Goal: Information Seeking & Learning: Learn about a topic

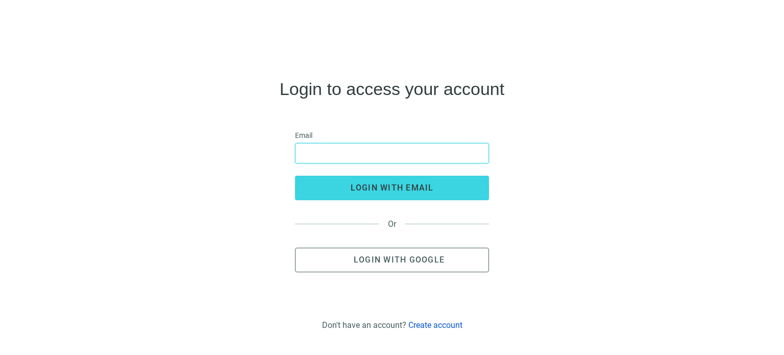
click at [329, 150] on input "email" at bounding box center [392, 152] width 181 height 19
type input "**********"
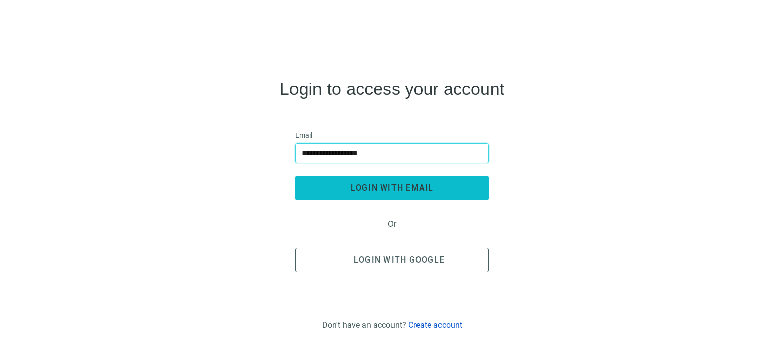
click at [379, 189] on span "login with email" at bounding box center [392, 188] width 83 height 10
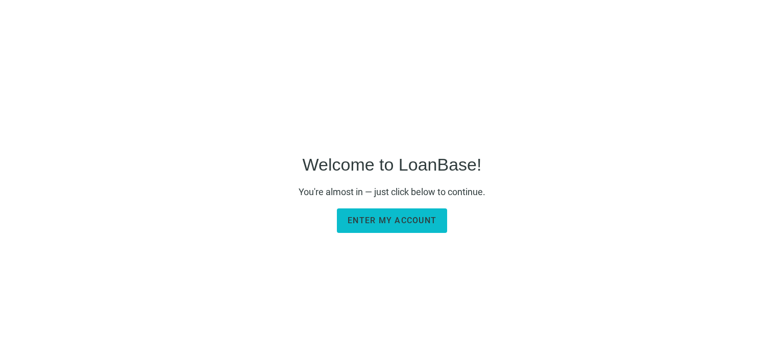
click at [396, 219] on span "Enter my account" at bounding box center [392, 220] width 89 height 10
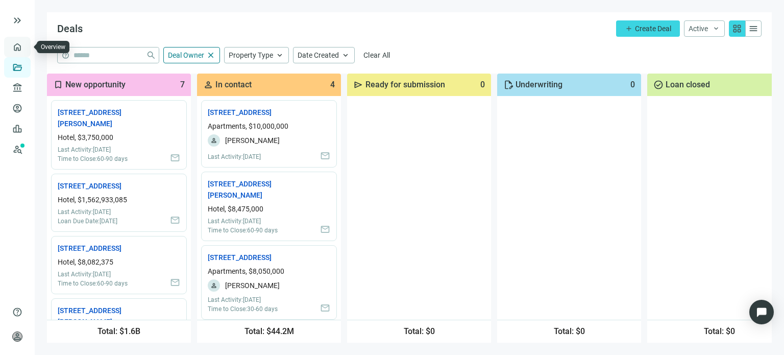
click at [26, 50] on link "Overview" at bounding box center [41, 47] width 30 height 8
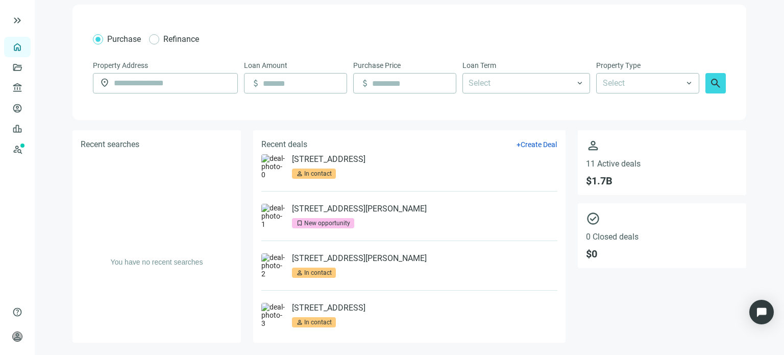
scroll to position [8, 0]
click at [340, 259] on link "[STREET_ADDRESS][PERSON_NAME]" at bounding box center [359, 259] width 135 height 10
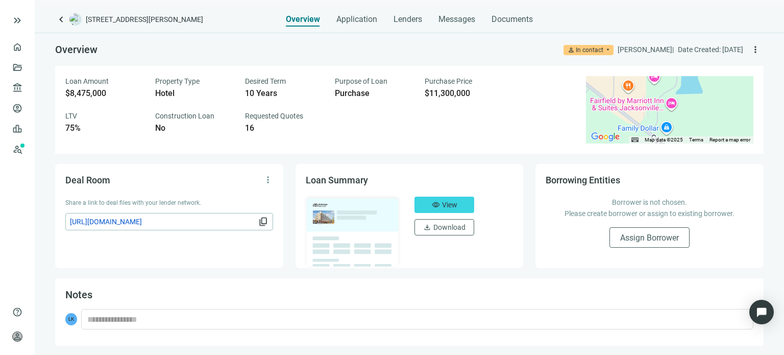
click at [333, 220] on img at bounding box center [353, 231] width 100 height 76
click at [445, 205] on span "View" at bounding box center [449, 205] width 15 height 8
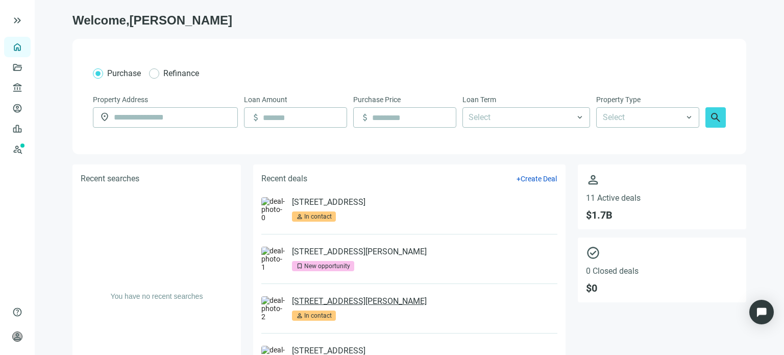
click at [344, 302] on link "[STREET_ADDRESS][PERSON_NAME]" at bounding box center [359, 301] width 135 height 10
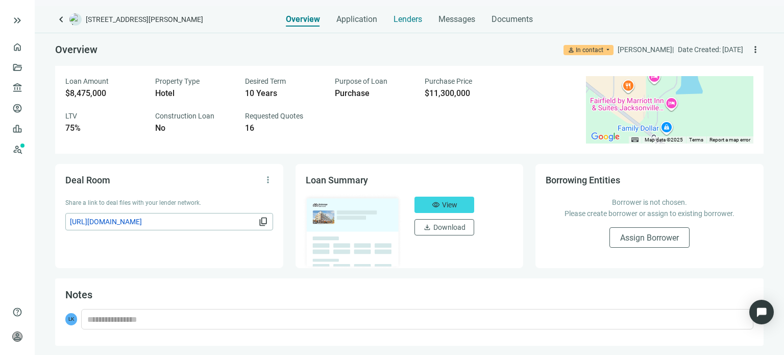
click at [407, 16] on span "Lenders" at bounding box center [408, 19] width 29 height 10
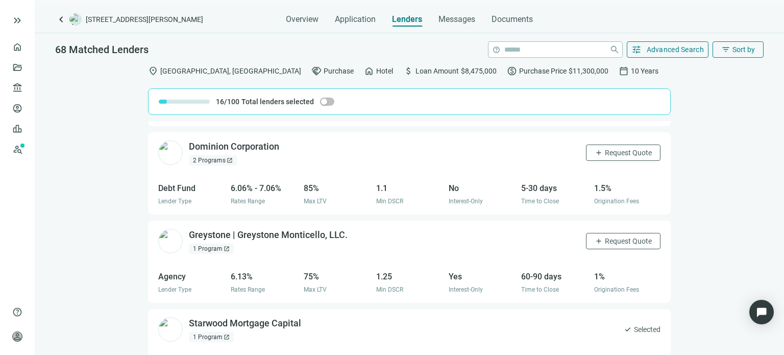
scroll to position [1051, 0]
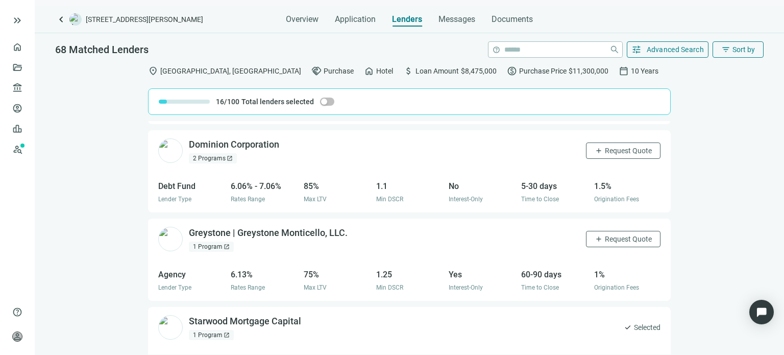
click at [251, 144] on div "Cogent Bank open_in_new 1 Recent Loan open_in_new 1 Program open_in_new add Req…" at bounding box center [409, 237] width 523 height 233
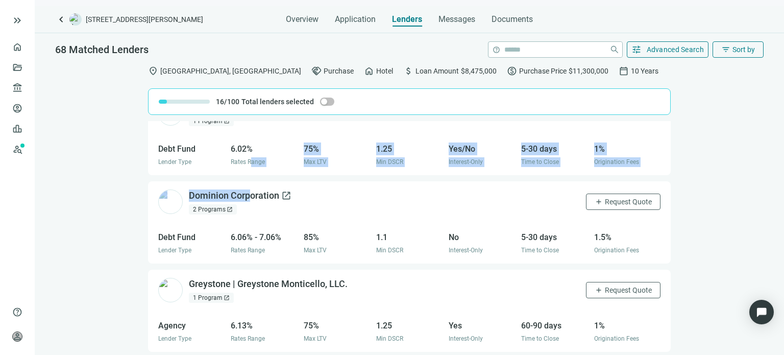
click at [237, 192] on div "Dominion Corporation open_in_new" at bounding box center [240, 195] width 103 height 13
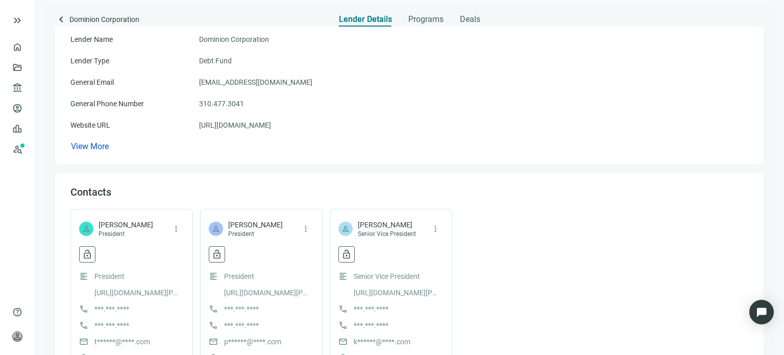
scroll to position [102, 0]
click at [248, 126] on link "https://dominfin.com" at bounding box center [235, 123] width 72 height 11
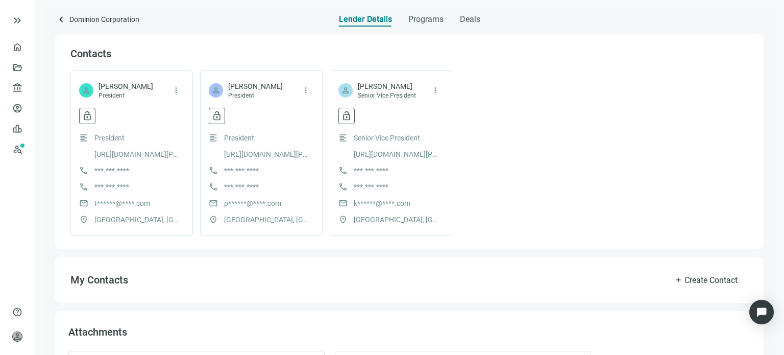
scroll to position [255, 0]
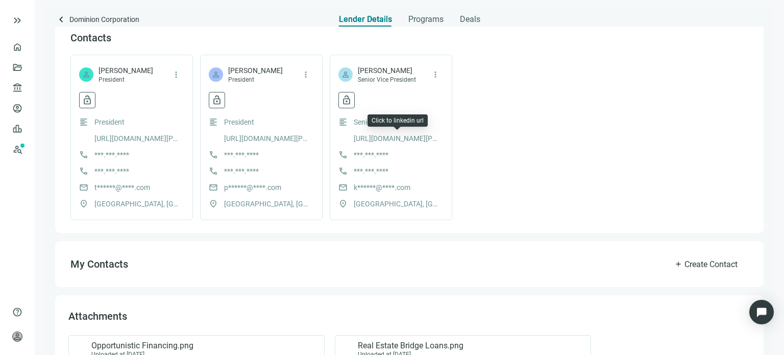
click at [389, 138] on link "https://www.linkedin.com/in/keith-olson-2b219211/" at bounding box center [397, 138] width 87 height 11
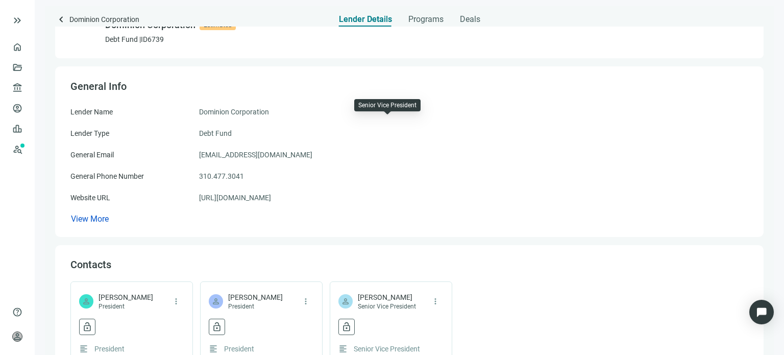
scroll to position [0, 0]
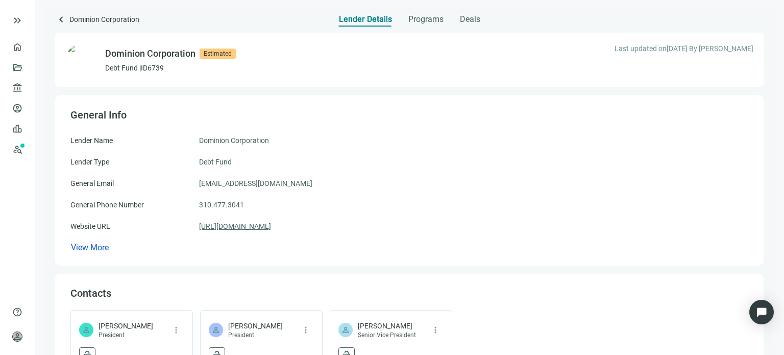
click at [236, 224] on link "https://dominfin.com" at bounding box center [235, 226] width 72 height 11
click at [417, 21] on span "Programs" at bounding box center [425, 19] width 35 height 10
click at [425, 18] on span "Programs" at bounding box center [425, 19] width 35 height 10
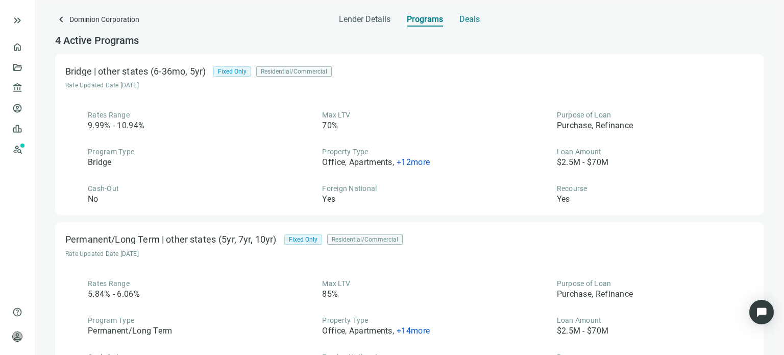
click at [468, 18] on span "Deals" at bounding box center [469, 19] width 20 height 10
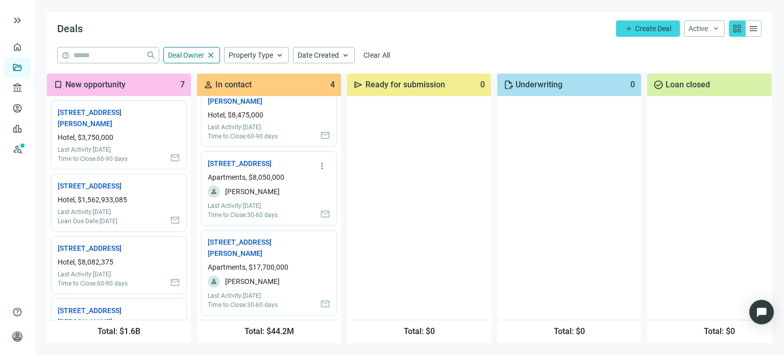
scroll to position [117, 0]
